Goal: Information Seeking & Learning: Learn about a topic

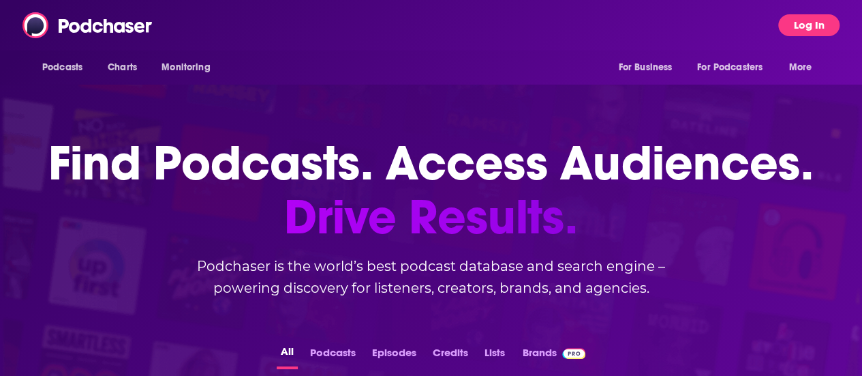
click at [802, 21] on button "Log In" at bounding box center [808, 25] width 61 height 22
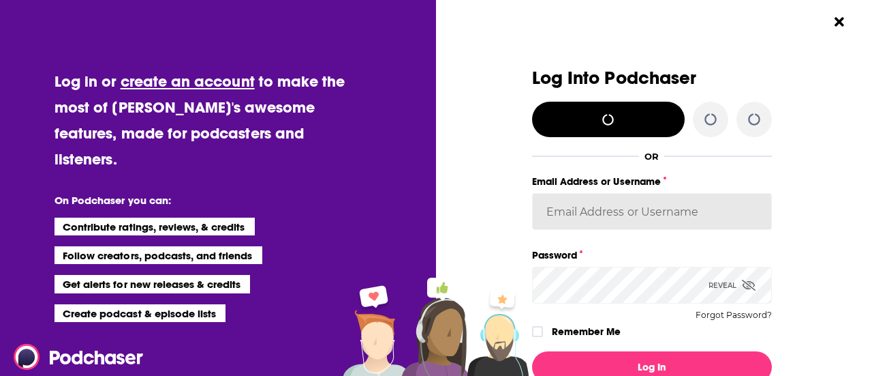
type input "[EMAIL_ADDRESS][PERSON_NAME][DOMAIN_NAME]"
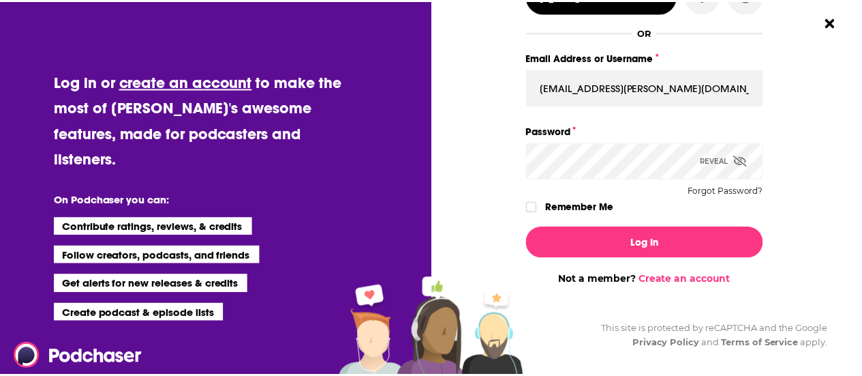
scroll to position [125, 0]
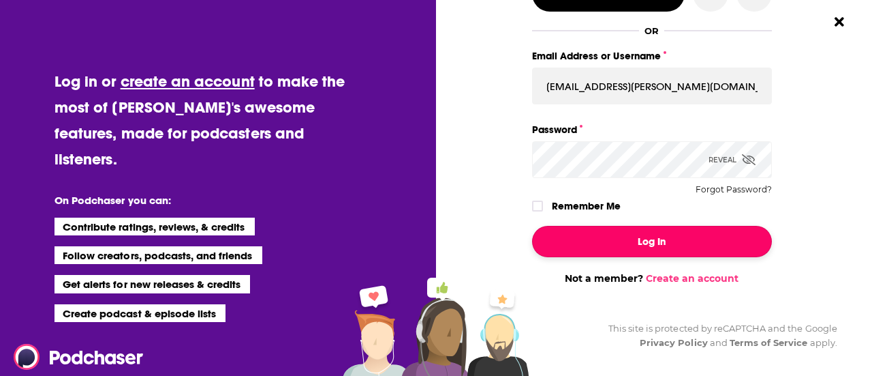
click at [620, 228] on button "Log In" at bounding box center [652, 241] width 240 height 31
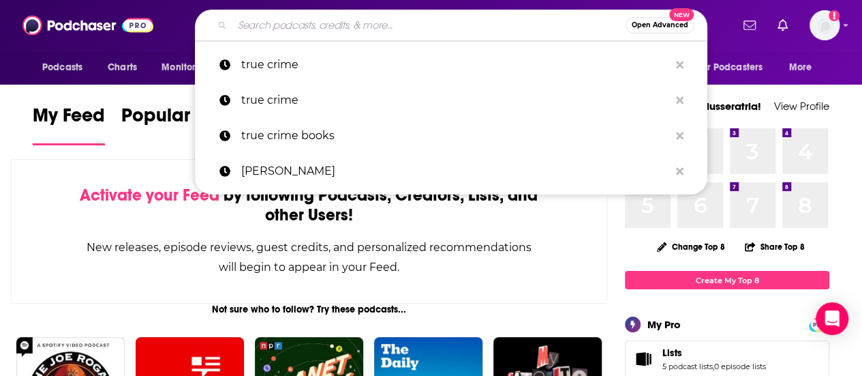
click at [303, 20] on input "Search podcasts, credits, & more..." at bounding box center [428, 25] width 393 height 22
paste input "[PERSON_NAME][EMAIL_ADDRESS][DOMAIN_NAME]"
type input "[PERSON_NAME][EMAIL_ADDRESS][DOMAIN_NAME]"
click at [303, 20] on input "Search podcasts, credits, & more..." at bounding box center [428, 25] width 393 height 22
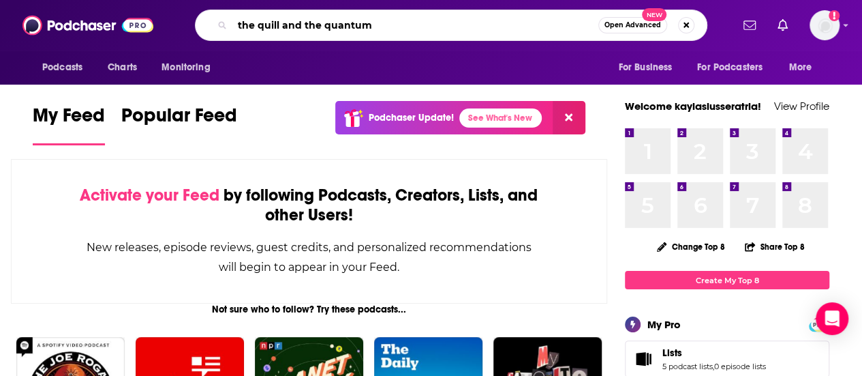
type input "the quill and the quantum"
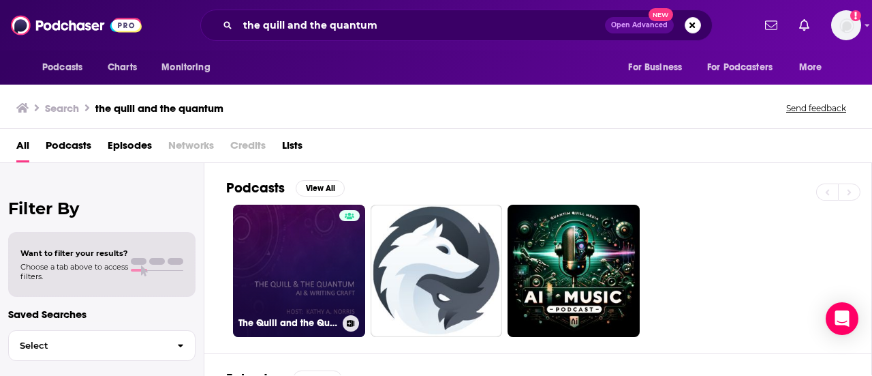
click at [331, 260] on link "The Quill and the Quantum: AI and Writing Craft" at bounding box center [299, 270] width 132 height 132
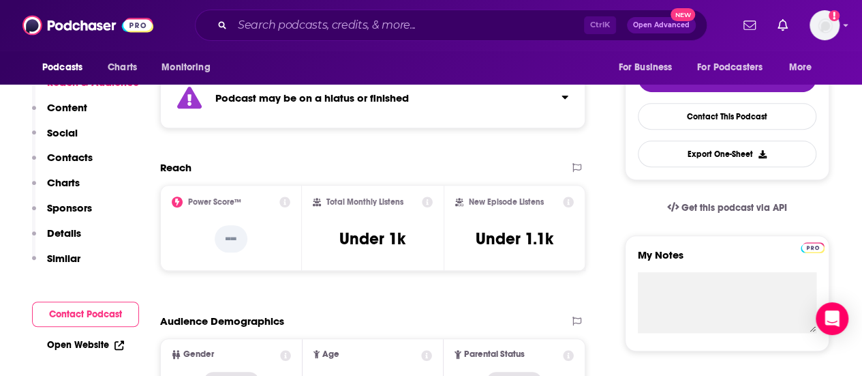
scroll to position [136, 0]
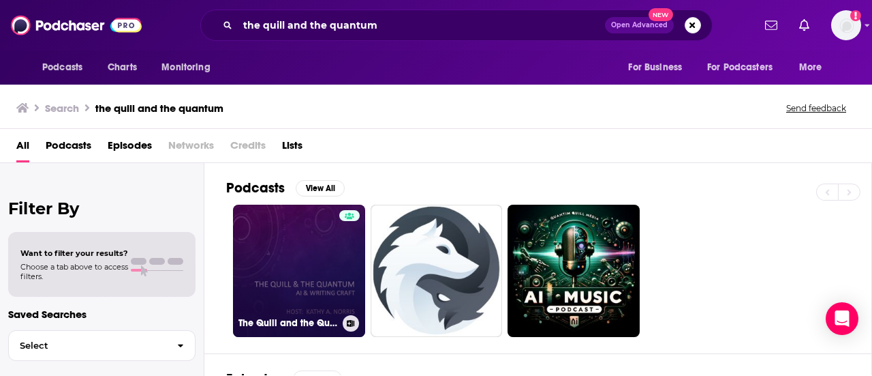
click at [312, 256] on link "The Quill and the Quantum: AI and Writing Craft" at bounding box center [299, 270] width 132 height 132
